Goal: Task Accomplishment & Management: Manage account settings

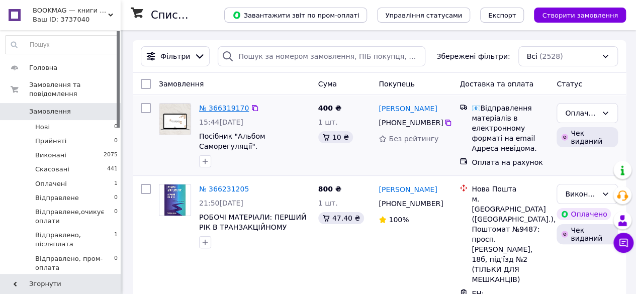
click at [230, 105] on link "№ 366319170" at bounding box center [224, 108] width 50 height 8
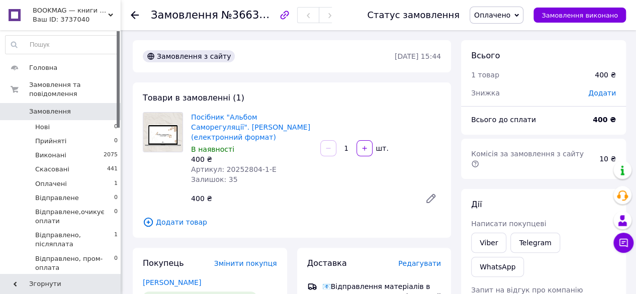
scroll to position [101, 0]
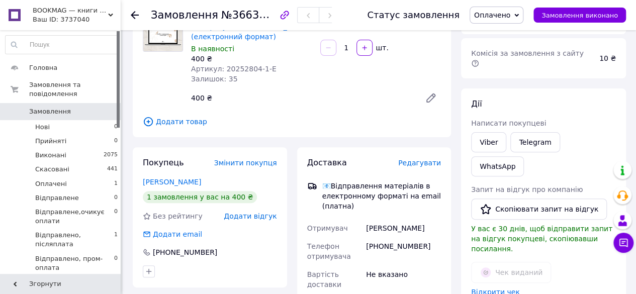
click at [500, 288] on link "Відкрити чек" at bounding box center [495, 292] width 49 height 8
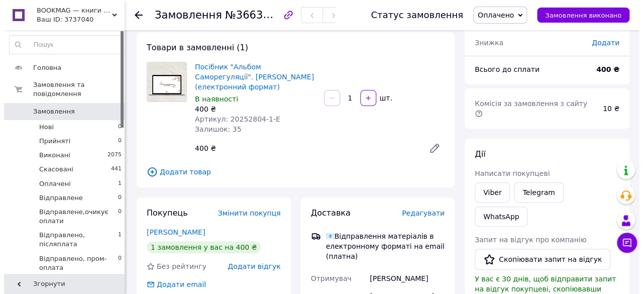
scroll to position [0, 0]
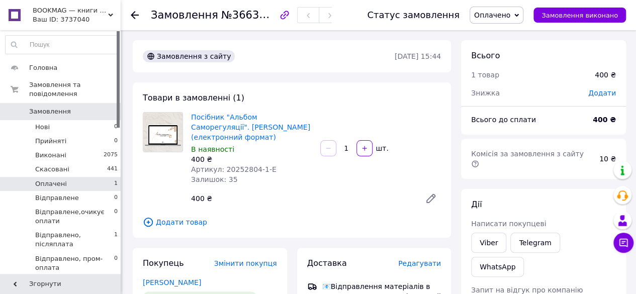
click at [56, 179] on span "Оплачені" at bounding box center [51, 183] width 32 height 9
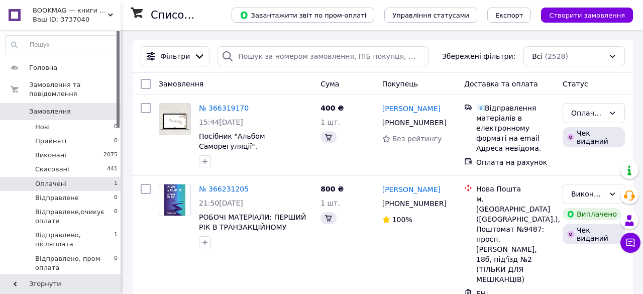
click at [61, 179] on span "Оплачені" at bounding box center [51, 183] width 32 height 9
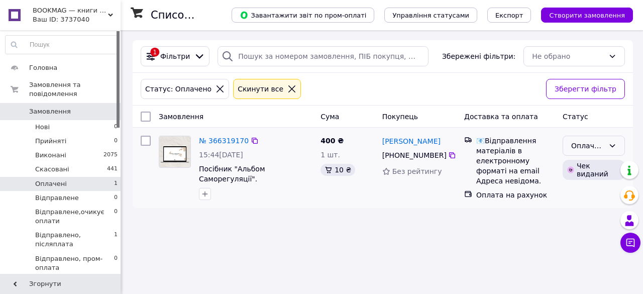
click at [615, 143] on icon at bounding box center [613, 146] width 8 height 8
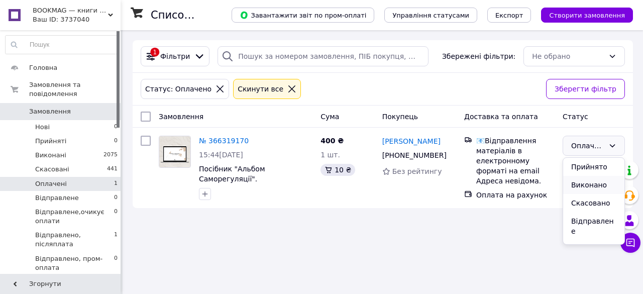
click at [596, 185] on li "Виконано" at bounding box center [593, 185] width 61 height 18
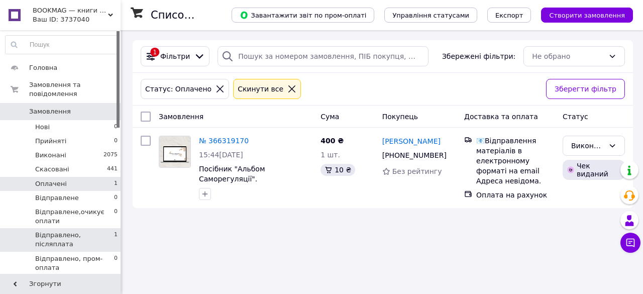
click at [102, 231] on span "Відправлено, післяплата" at bounding box center [74, 240] width 79 height 18
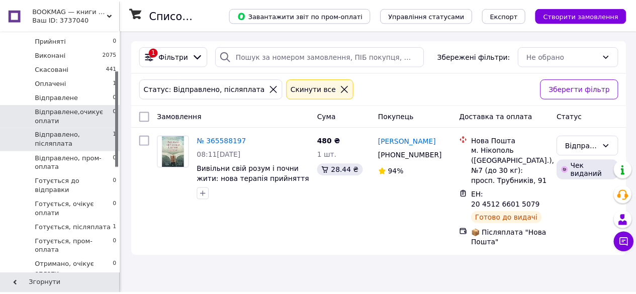
scroll to position [50, 0]
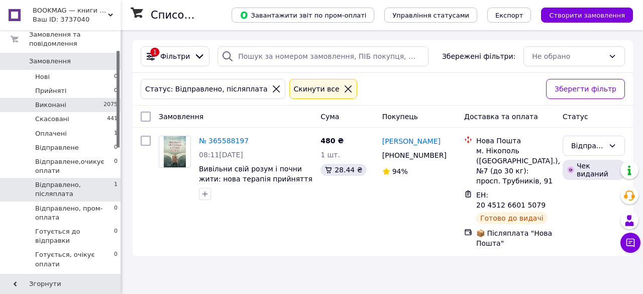
click at [59, 101] on span "Виконані" at bounding box center [50, 105] width 31 height 9
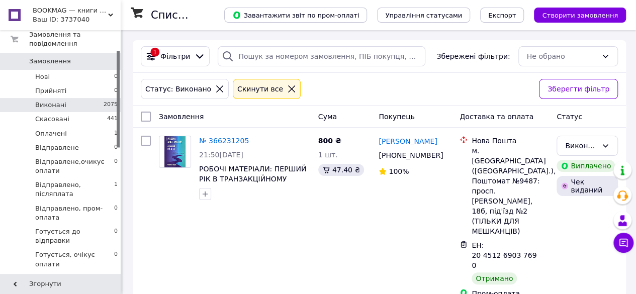
drag, startPoint x: 64, startPoint y: 122, endPoint x: 118, endPoint y: 242, distance: 132.3
click at [64, 127] on li "Оплачені 1" at bounding box center [62, 134] width 124 height 14
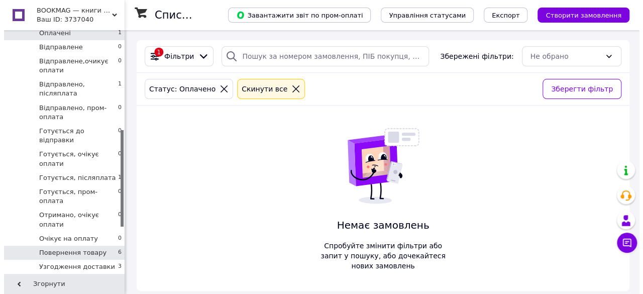
scroll to position [251, 0]
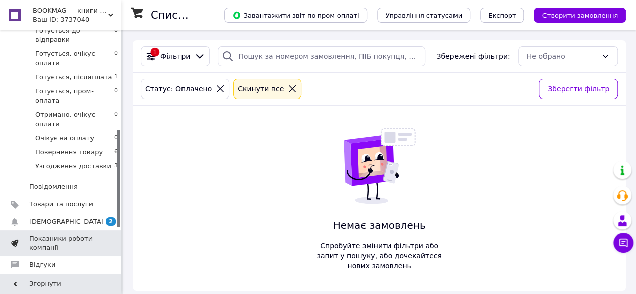
click at [71, 234] on span "Показники роботи компанії" at bounding box center [61, 243] width 64 height 18
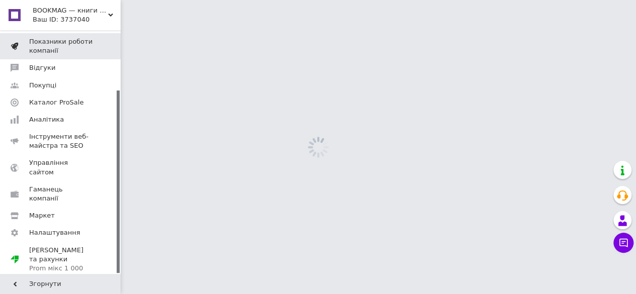
scroll to position [79, 0]
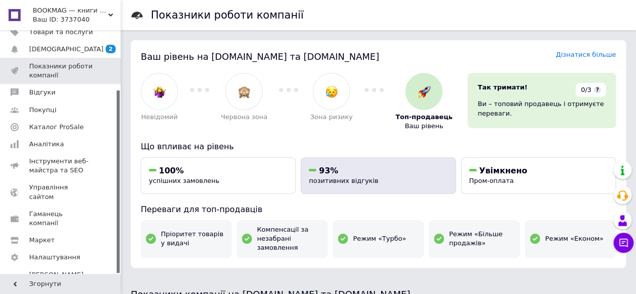
click at [330, 175] on div "93%" at bounding box center [378, 170] width 139 height 11
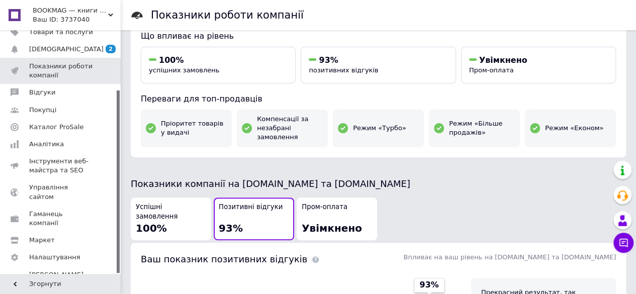
scroll to position [0, 0]
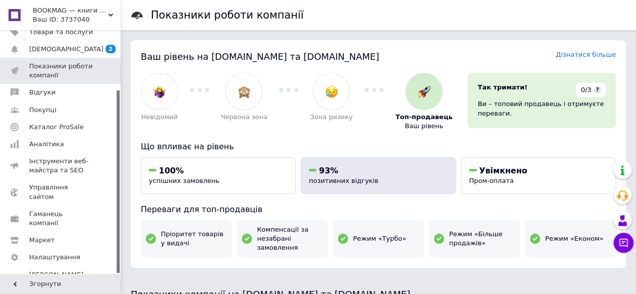
click at [325, 179] on span "позитивних відгуків" at bounding box center [343, 181] width 69 height 8
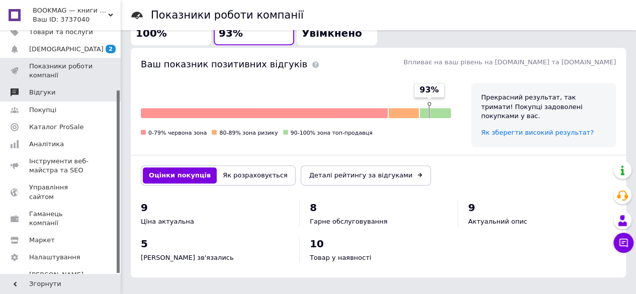
click at [50, 92] on span "Відгуки" at bounding box center [42, 92] width 26 height 9
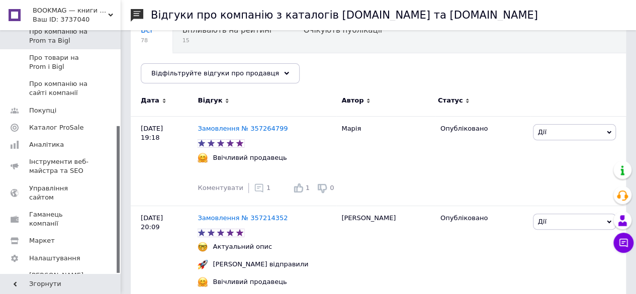
scroll to position [201, 0]
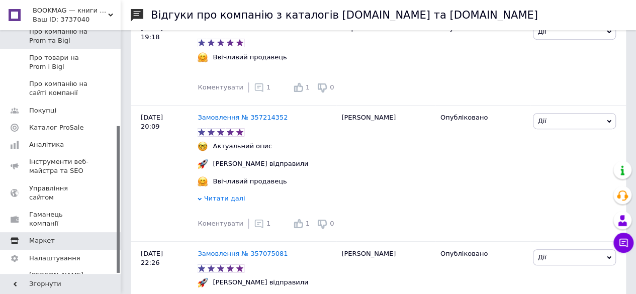
click at [51, 236] on span "Маркет" at bounding box center [61, 240] width 64 height 9
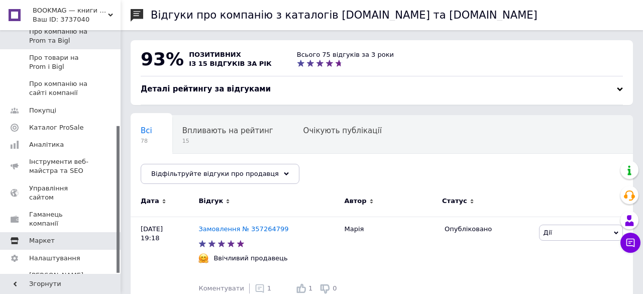
scroll to position [148, 0]
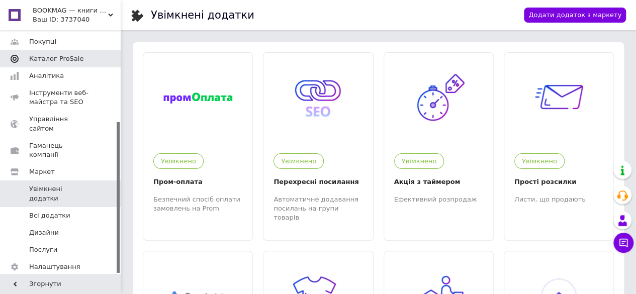
click at [72, 60] on span "Каталог ProSale" at bounding box center [56, 58] width 54 height 9
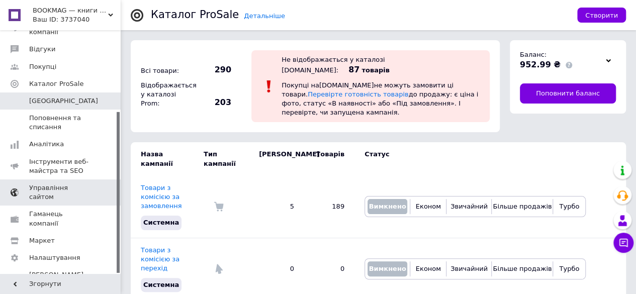
scroll to position [27, 0]
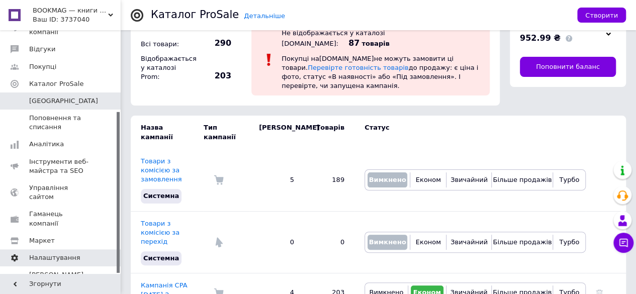
click at [71, 253] on span "Налаштування" at bounding box center [54, 257] width 51 height 9
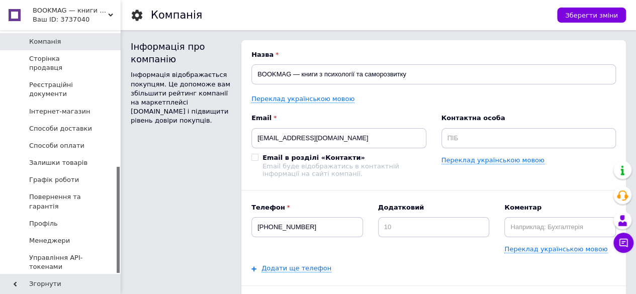
scroll to position [50, 0]
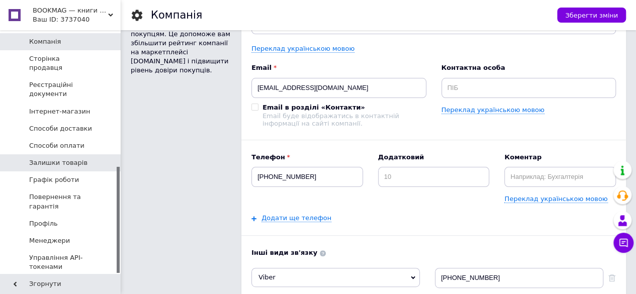
click at [77, 158] on span "Залишки товарів" at bounding box center [58, 162] width 58 height 9
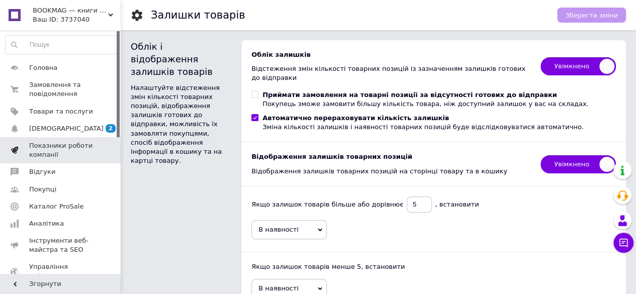
click at [76, 145] on span "Показники роботи компанії" at bounding box center [61, 150] width 64 height 18
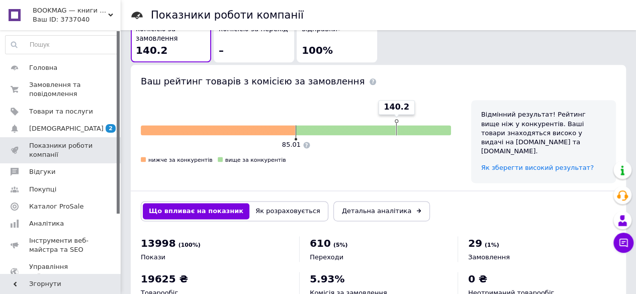
scroll to position [321, 0]
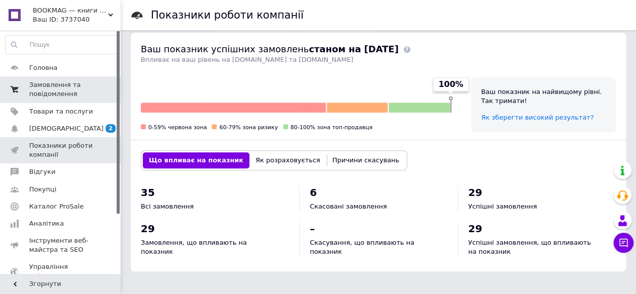
click at [63, 83] on span "Замовлення та повідомлення" at bounding box center [61, 89] width 64 height 18
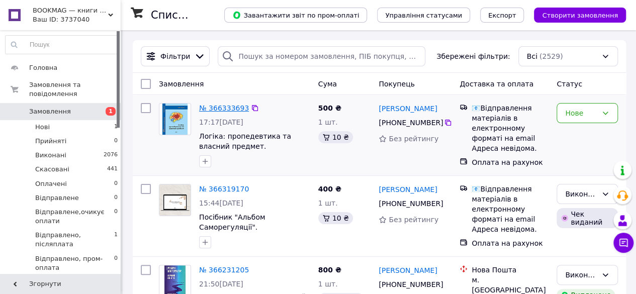
click at [233, 108] on link "№ 366333693" at bounding box center [224, 108] width 50 height 8
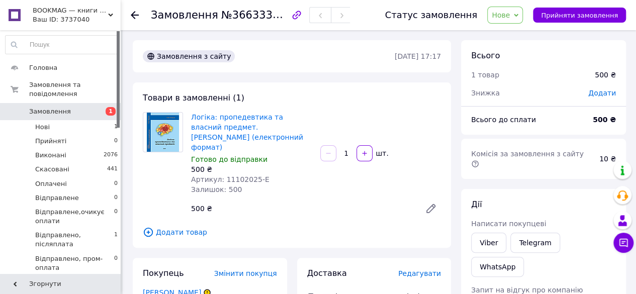
scroll to position [50, 0]
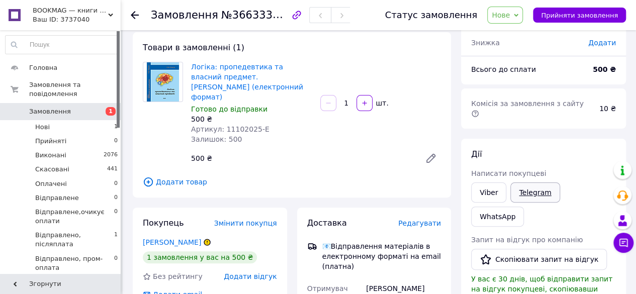
click at [543, 182] on link "Telegram" at bounding box center [534, 192] width 49 height 20
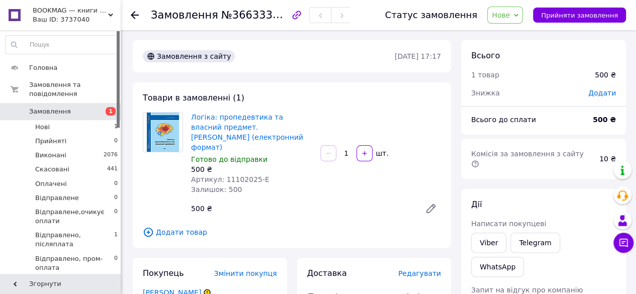
click at [522, 17] on span "Нове" at bounding box center [505, 15] width 36 height 17
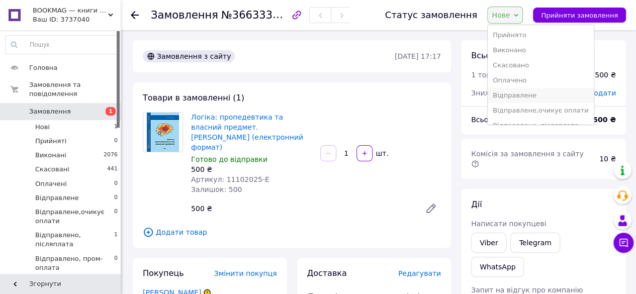
scroll to position [101, 0]
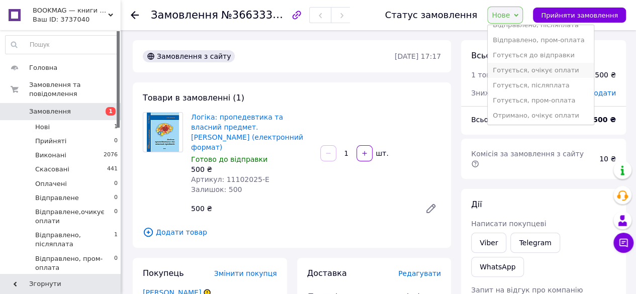
click at [531, 73] on li "Готується, очікує оплати" at bounding box center [541, 70] width 106 height 15
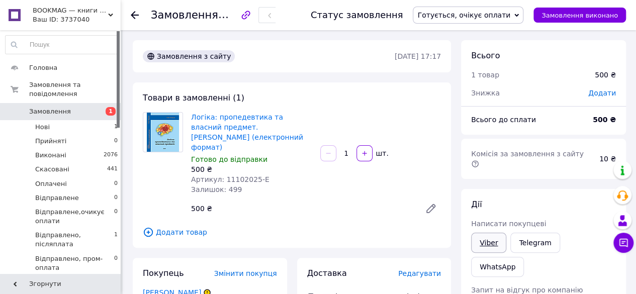
click at [483, 237] on link "Viber" at bounding box center [488, 243] width 35 height 20
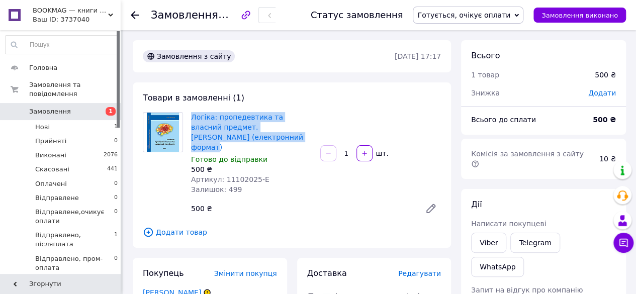
drag, startPoint x: 190, startPoint y: 115, endPoint x: 266, endPoint y: 137, distance: 79.4
click at [266, 137] on div "Логіка: пропедевтика та власний предмет. Руслан Єслюк (електронний формат) Гото…" at bounding box center [251, 153] width 129 height 86
copy link "Логіка: пропедевтика та власний предмет. [PERSON_NAME] (електронний формат)"
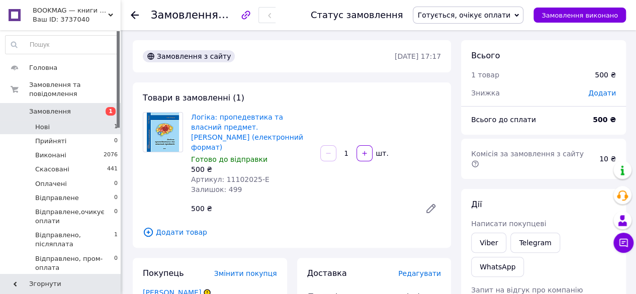
click at [53, 120] on li "Нові 1" at bounding box center [62, 127] width 124 height 14
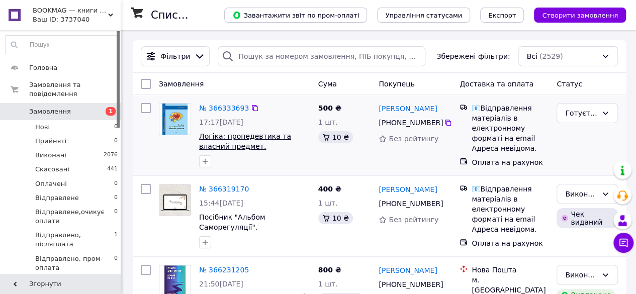
click at [262, 148] on span "Логіка: пропедевтика та власний предмет. [PERSON_NAME] (електронний формат)" at bounding box center [245, 151] width 92 height 38
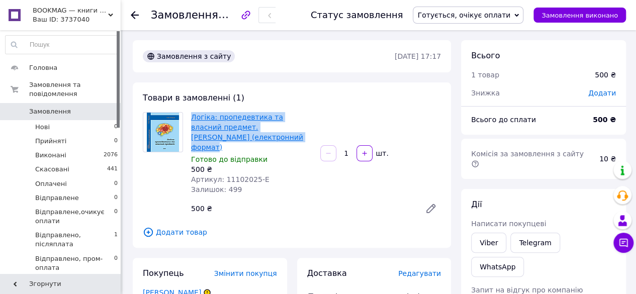
drag, startPoint x: 274, startPoint y: 137, endPoint x: 191, endPoint y: 116, distance: 86.1
click at [191, 116] on span "Логіка: пропедевтика та власний предмет. [PERSON_NAME] (електронний формат)" at bounding box center [251, 132] width 121 height 40
copy link "Логіка: пропедевтика та власний предмет. [PERSON_NAME] (електронний формат)"
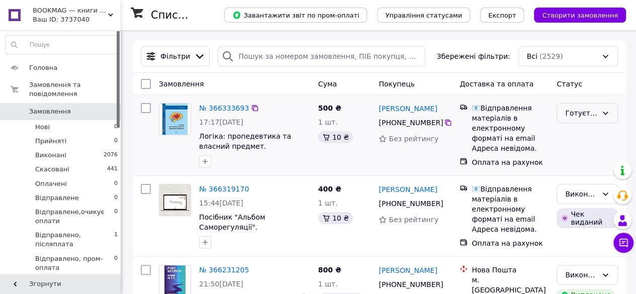
click at [603, 112] on icon at bounding box center [605, 113] width 8 height 8
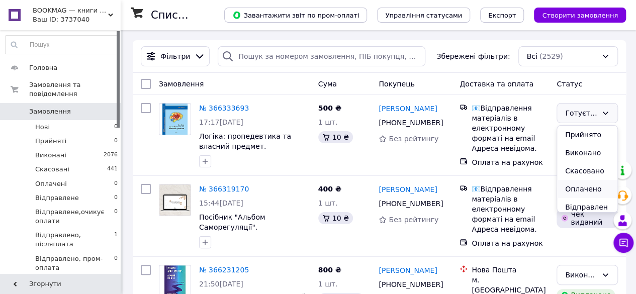
click at [574, 189] on li "Оплачено" at bounding box center [587, 189] width 60 height 18
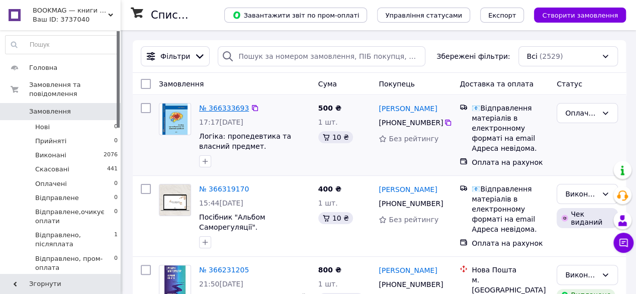
click at [221, 111] on link "№ 366333693" at bounding box center [224, 108] width 50 height 8
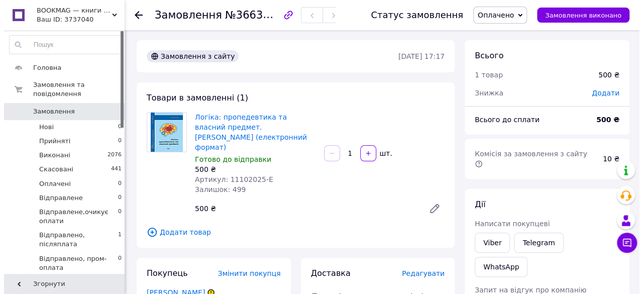
scroll to position [151, 0]
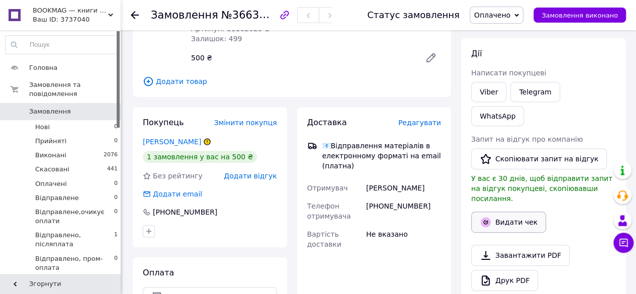
click at [522, 212] on button "Видати чек" at bounding box center [508, 222] width 75 height 21
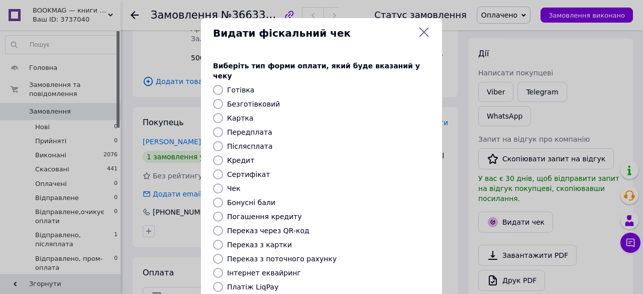
click at [215, 99] on input "Безготівковий" at bounding box center [218, 104] width 10 height 10
radio input "true"
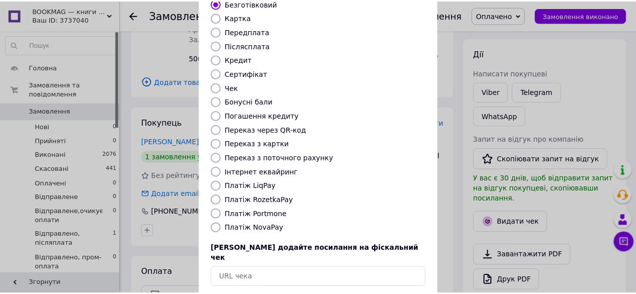
scroll to position [137, 0]
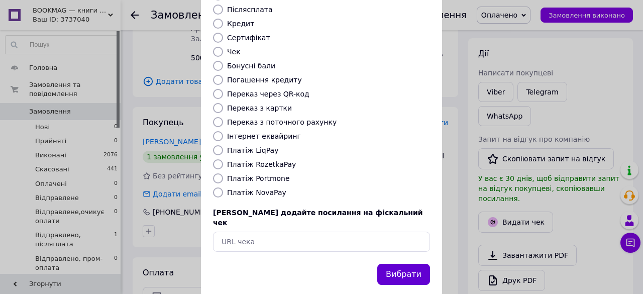
click at [410, 264] on button "Вибрати" at bounding box center [404, 275] width 53 height 22
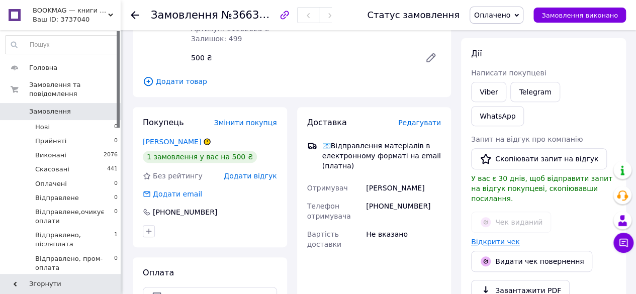
click at [498, 238] on link "Відкрити чек" at bounding box center [495, 242] width 49 height 8
click at [523, 15] on span "Оплачено" at bounding box center [496, 15] width 54 height 17
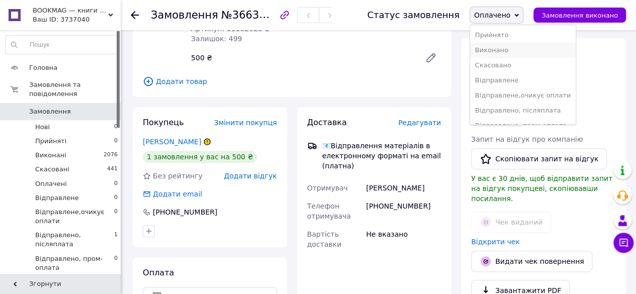
click at [508, 47] on li "Виконано" at bounding box center [523, 50] width 106 height 15
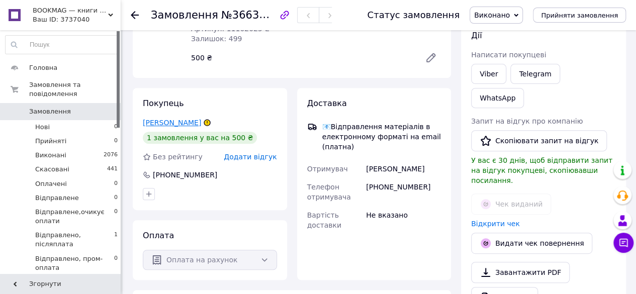
click at [201, 119] on link "[PERSON_NAME]" at bounding box center [172, 123] width 58 height 8
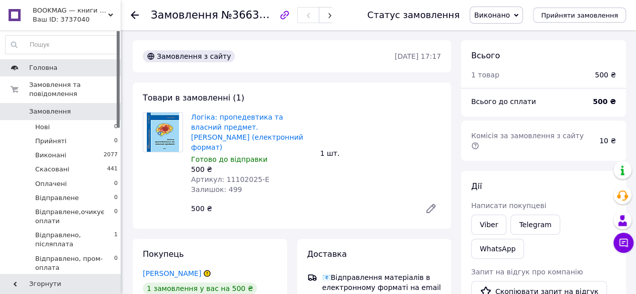
click at [49, 68] on span "Головна" at bounding box center [43, 67] width 28 height 9
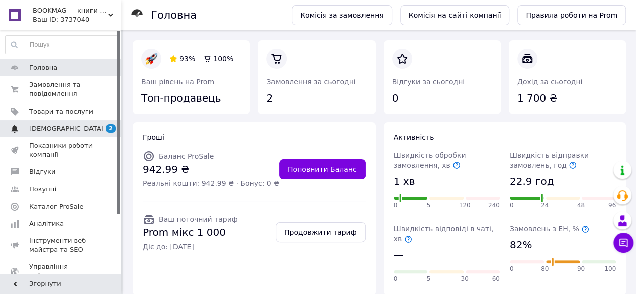
click at [55, 123] on link "[DEMOGRAPHIC_DATA] 2 0" at bounding box center [62, 128] width 124 height 17
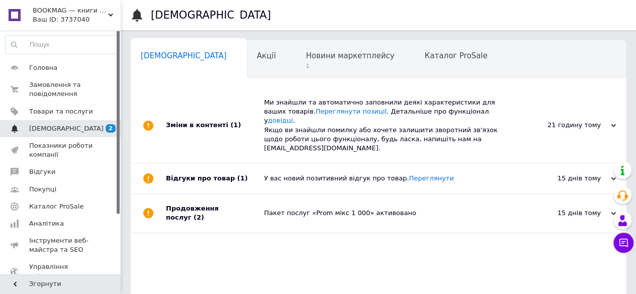
scroll to position [0, 3]
click at [394, 109] on div "Ми знайшли та автоматично заповнили деякі характеристики для ваших товарів. Пер…" at bounding box center [389, 125] width 251 height 55
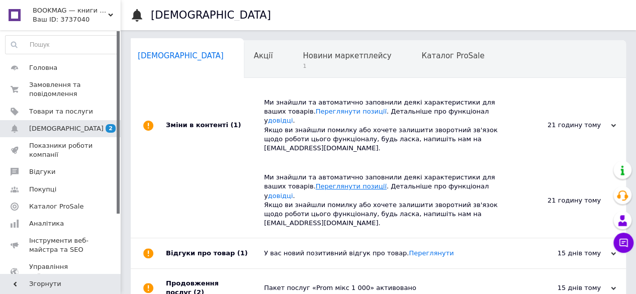
click at [324, 182] on link "Переглянути позиції" at bounding box center [351, 186] width 71 height 8
